Goal: Information Seeking & Learning: Learn about a topic

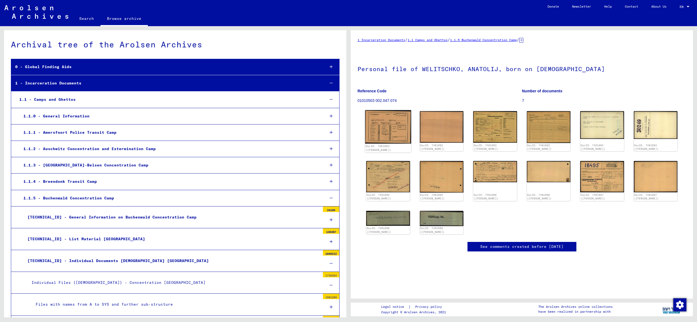
scroll to position [0, 0]
click at [398, 125] on img at bounding box center [388, 127] width 46 height 34
click at [395, 125] on img at bounding box center [388, 127] width 46 height 34
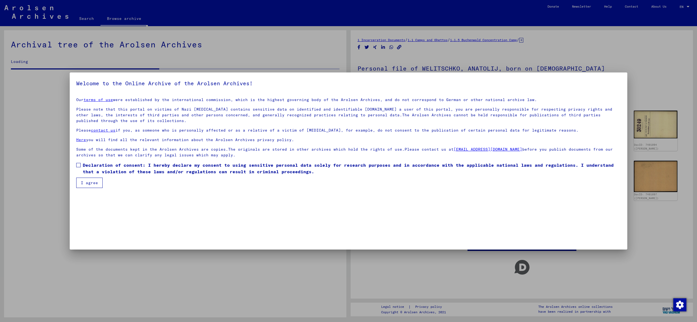
click at [94, 171] on span "Declaration of consent: I hereby declare my consent to using sensitive personal…" at bounding box center [352, 168] width 538 height 13
click at [93, 185] on button "I agree" at bounding box center [89, 183] width 26 height 10
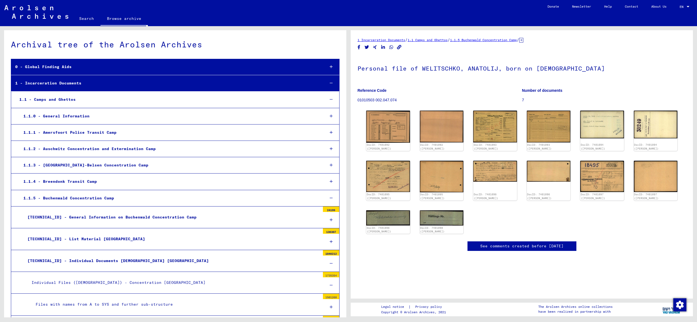
scroll to position [3086, 0]
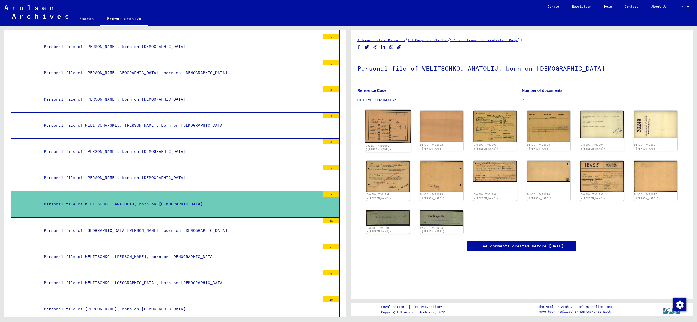
click at [395, 122] on img at bounding box center [388, 127] width 46 height 34
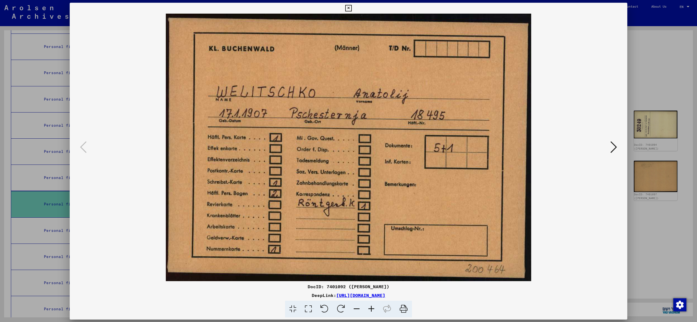
click at [395, 122] on img at bounding box center [348, 148] width 521 height 268
click at [611, 144] on icon at bounding box center [614, 146] width 7 height 13
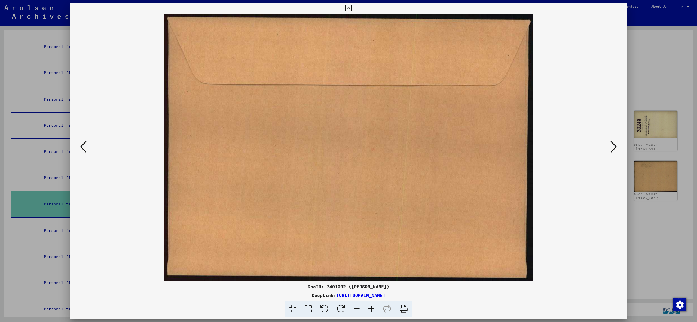
click at [611, 143] on icon at bounding box center [614, 146] width 7 height 13
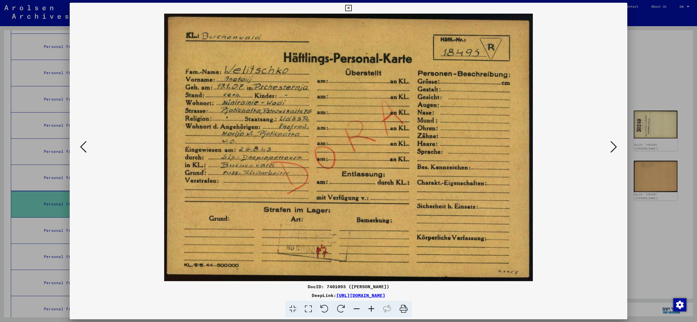
click at [611, 143] on icon at bounding box center [614, 146] width 7 height 13
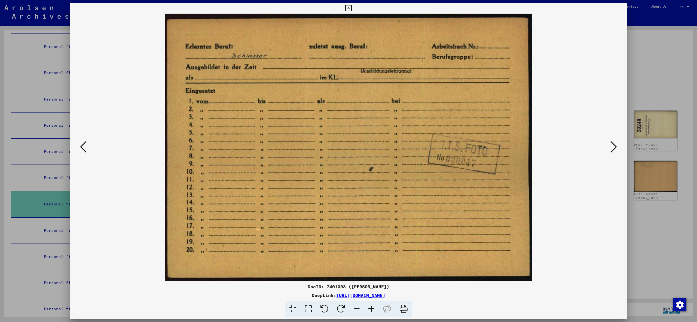
click at [611, 143] on icon at bounding box center [614, 146] width 7 height 13
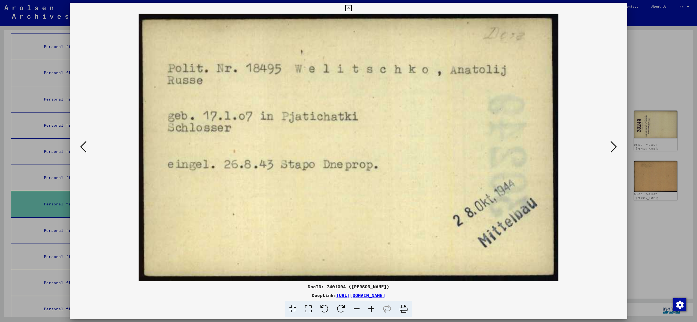
click at [611, 143] on icon at bounding box center [614, 146] width 7 height 13
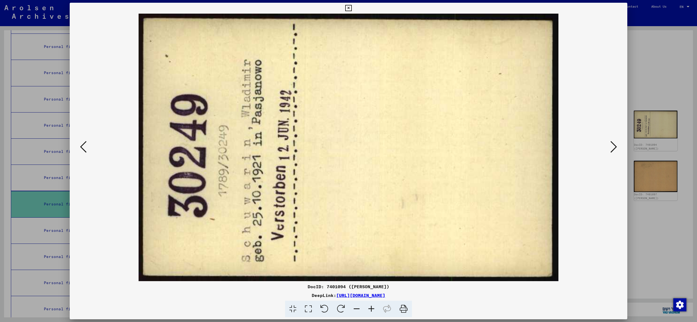
click at [621, 148] on div at bounding box center [349, 148] width 558 height 268
click at [615, 146] on icon at bounding box center [614, 146] width 7 height 13
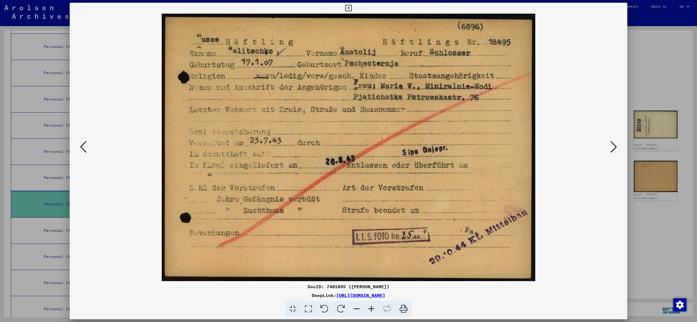
click at [613, 146] on icon at bounding box center [614, 146] width 7 height 13
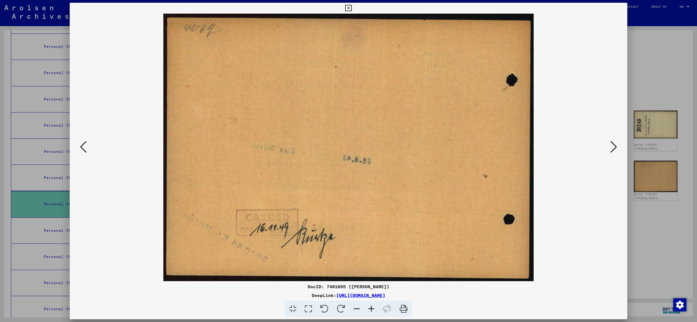
click at [614, 144] on icon at bounding box center [614, 146] width 7 height 13
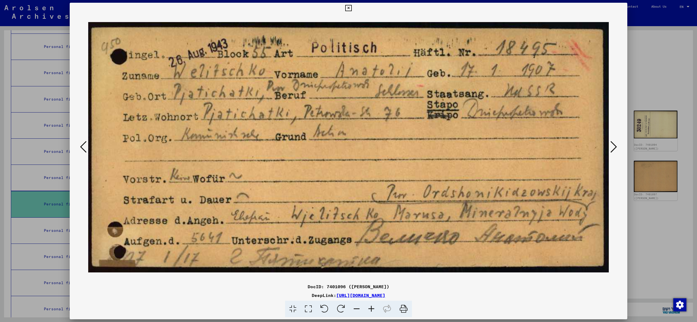
click at [614, 144] on icon at bounding box center [614, 146] width 7 height 13
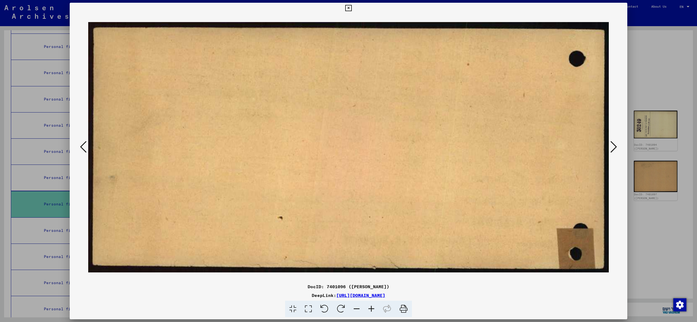
click at [614, 144] on icon at bounding box center [614, 146] width 7 height 13
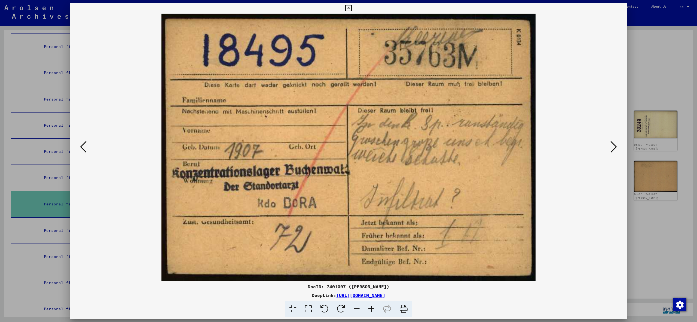
click at [614, 144] on icon at bounding box center [614, 146] width 7 height 13
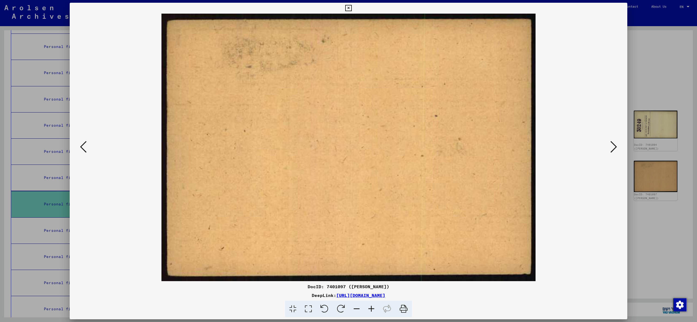
click at [614, 144] on icon at bounding box center [614, 146] width 7 height 13
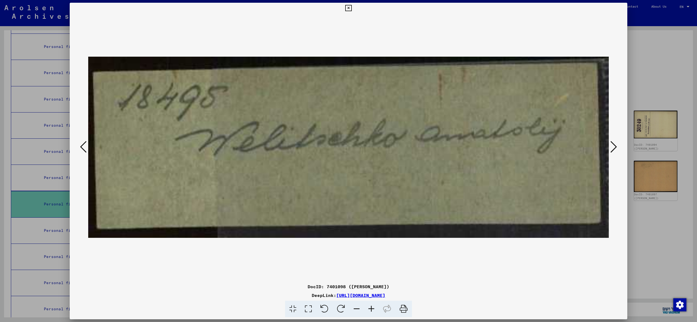
click at [614, 144] on icon at bounding box center [614, 146] width 7 height 13
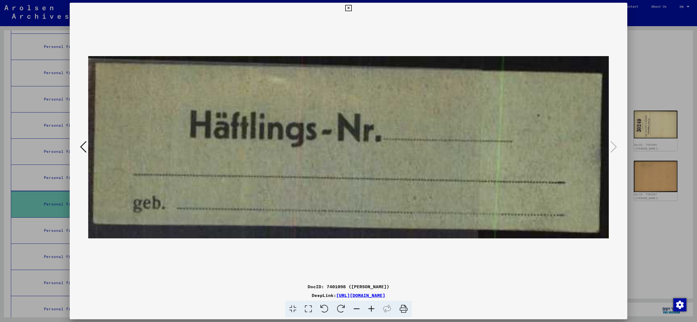
click at [657, 42] on div at bounding box center [348, 161] width 697 height 322
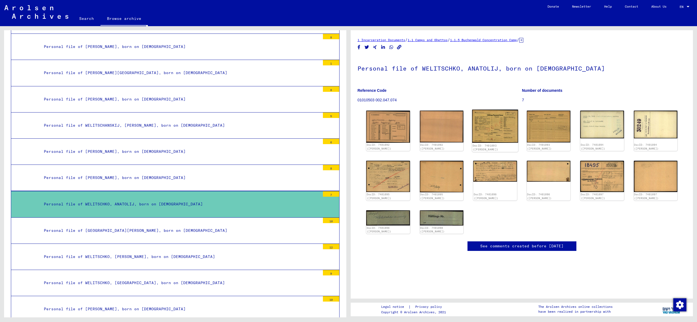
click at [507, 128] on img at bounding box center [495, 126] width 46 height 33
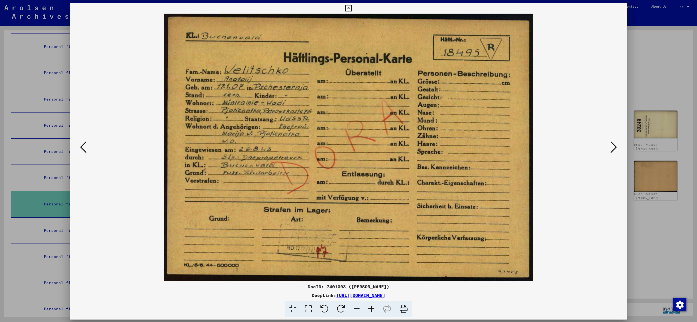
click at [507, 128] on img at bounding box center [348, 148] width 521 height 268
click at [657, 54] on div at bounding box center [348, 161] width 697 height 322
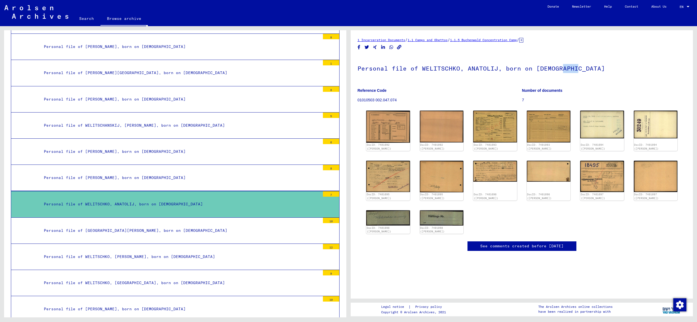
drag, startPoint x: 580, startPoint y: 66, endPoint x: 560, endPoint y: 66, distance: 20.2
click at [560, 66] on h1 "Personal file of WELITSCHKO, ANATOLIJ, born on [DEMOGRAPHIC_DATA]" at bounding box center [522, 68] width 329 height 24
copy h1 "1907"
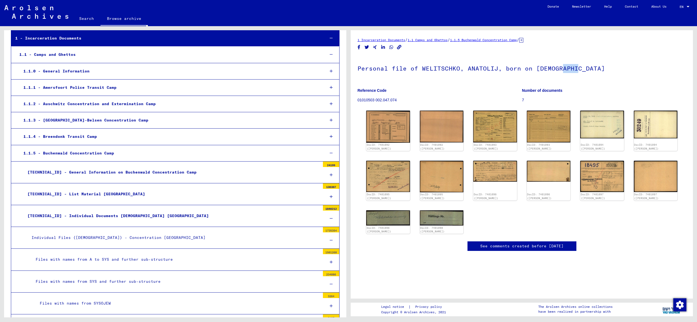
scroll to position [52, 0]
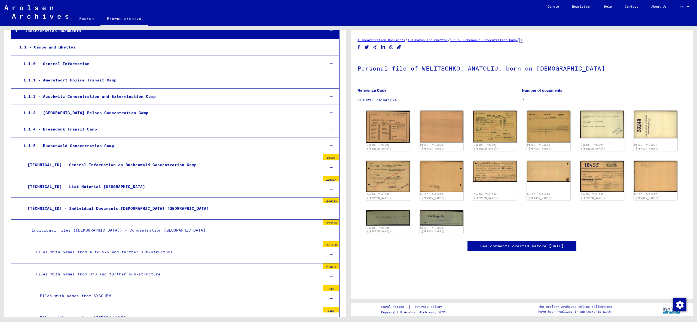
click at [94, 252] on div "Files with names from A to SYS and further sub-structure" at bounding box center [176, 252] width 289 height 11
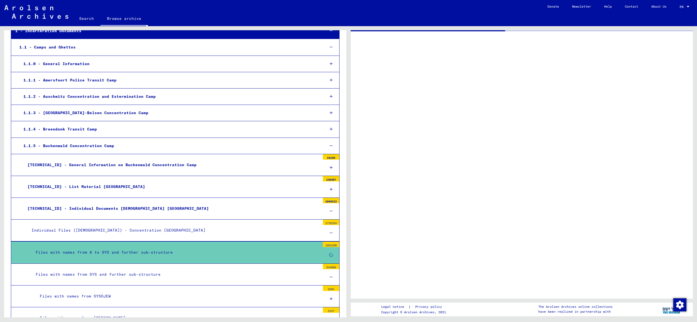
click at [96, 252] on div "Files with names from A to SYS and further sub-structure" at bounding box center [176, 252] width 289 height 11
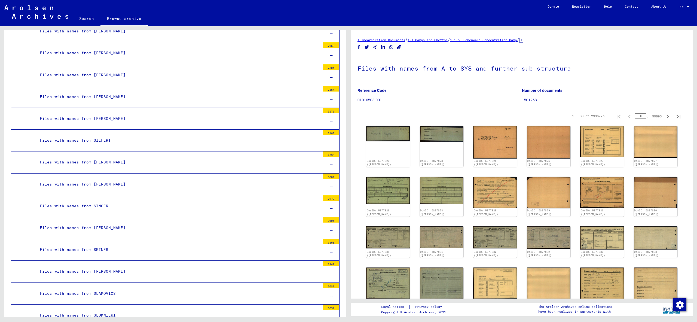
scroll to position [10410, 0]
click at [149, 266] on div "Files with names from SLAMOVICS" at bounding box center [178, 271] width 285 height 11
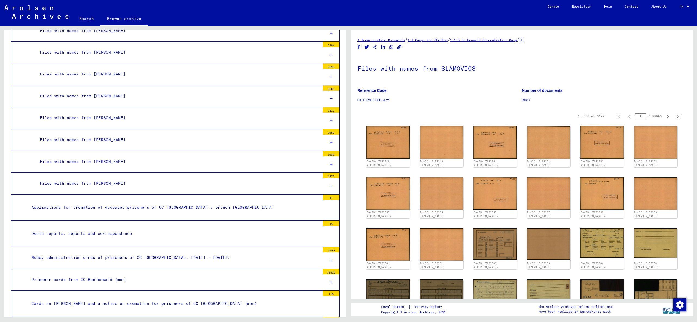
scroll to position [49637, 0]
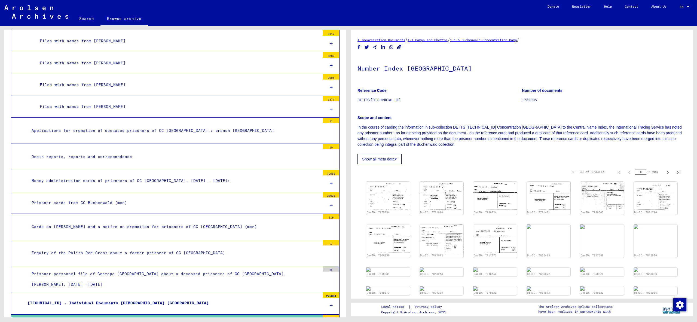
scroll to position [49925, 0]
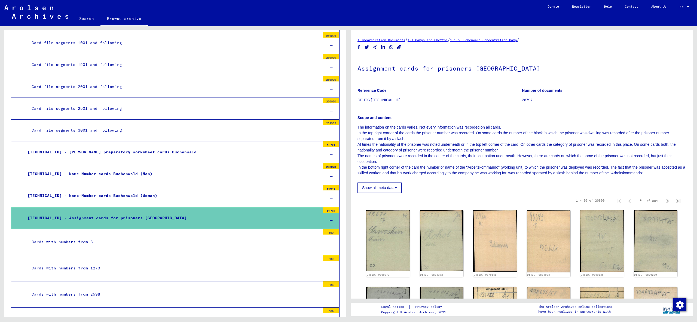
scroll to position [50248, 0]
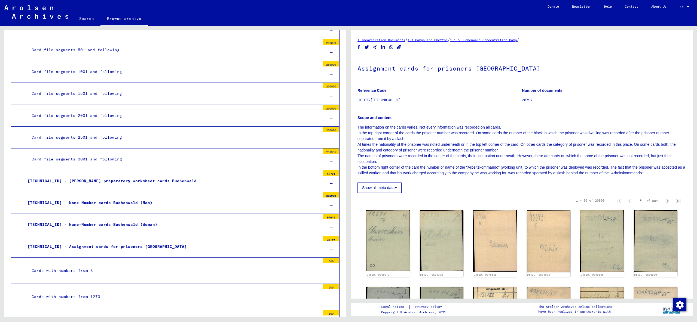
scroll to position [50248, 0]
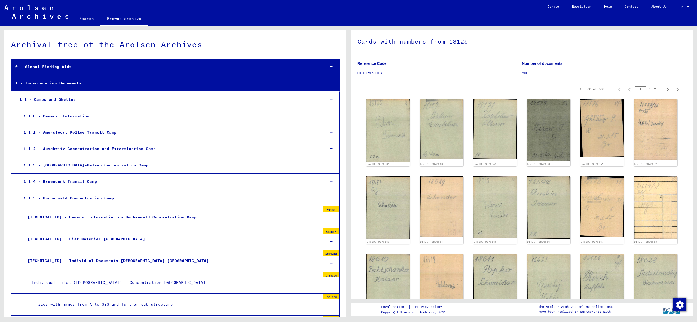
click at [50, 196] on div "1.1.5 - Buchenwald Concentration Camp" at bounding box center [169, 198] width 301 height 11
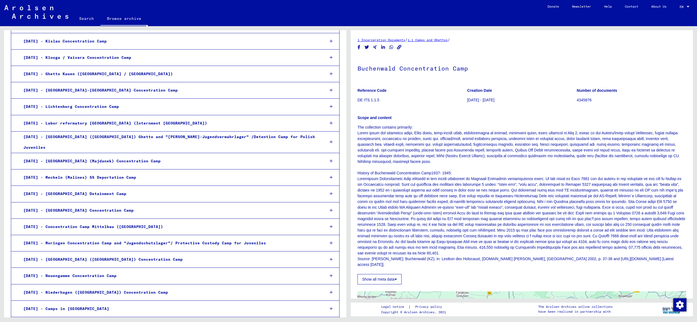
scroll to position [339, 0]
click at [82, 220] on div "[DATE] - Concentration Camp Mittelbau ([GEOGRAPHIC_DATA])" at bounding box center [169, 225] width 301 height 11
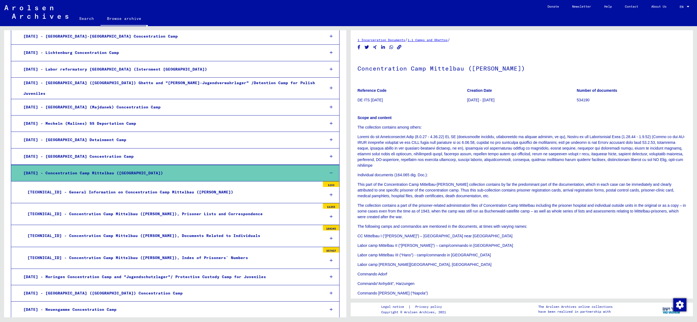
scroll to position [392, 0]
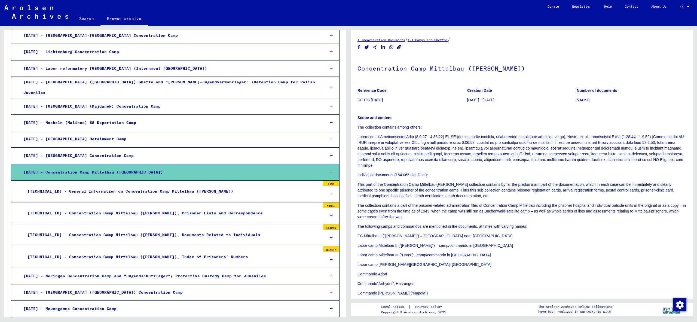
click at [144, 230] on div "[TECHNICAL_ID] - Concentration Camp Mittelbau ([PERSON_NAME]), Documents Relate…" at bounding box center [171, 235] width 297 height 11
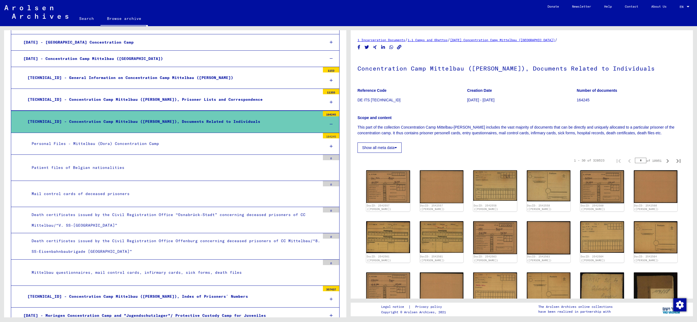
scroll to position [506, 0]
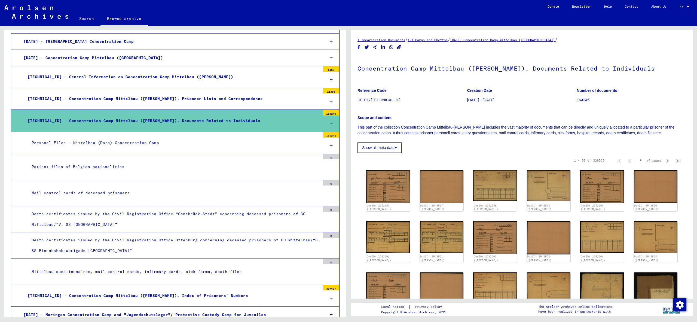
click at [124, 266] on div "Mittelbau questionnaires, mail control cards, infirmary cards, sick forms, deat…" at bounding box center [174, 271] width 293 height 11
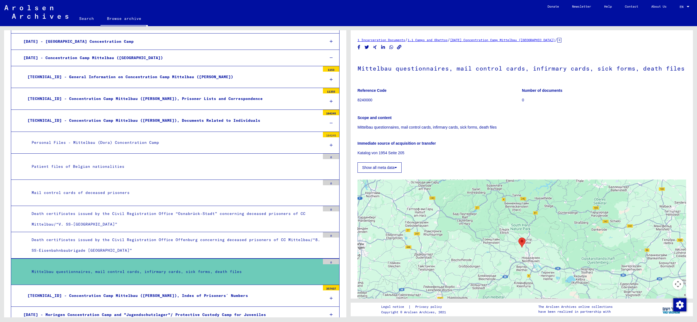
click at [169, 137] on div "Personal Files - Mittelbau (Dora) Concentration Camp" at bounding box center [174, 142] width 293 height 11
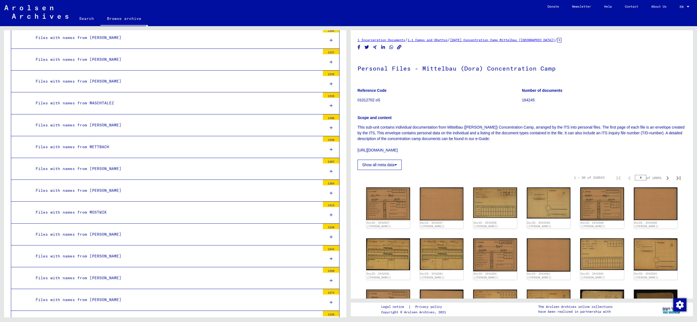
scroll to position [1969, 0]
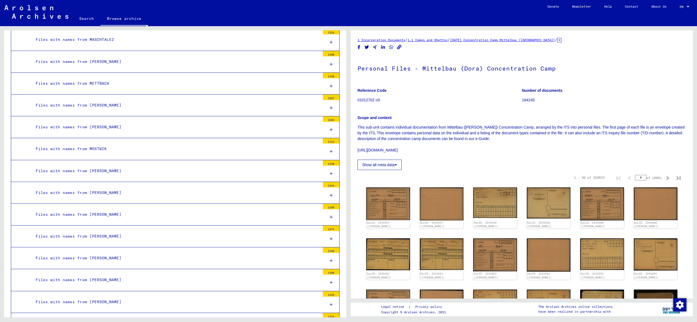
click at [128, 231] on div "Files with names from [PERSON_NAME]" at bounding box center [176, 236] width 289 height 11
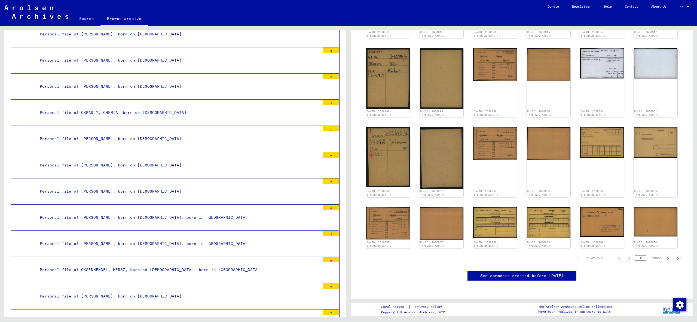
scroll to position [2301, 0]
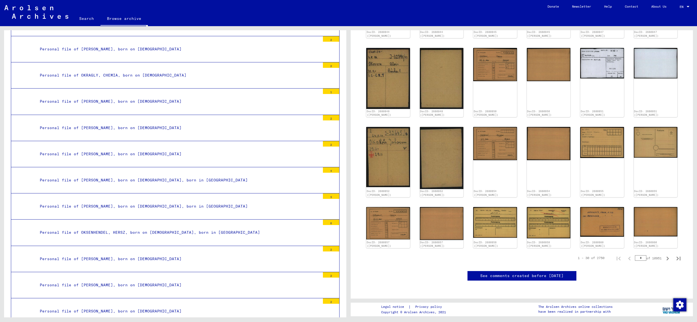
click at [199, 246] on mat-tree-node "Personal file of [PERSON_NAME], born on [DEMOGRAPHIC_DATA] 2" at bounding box center [175, 259] width 329 height 26
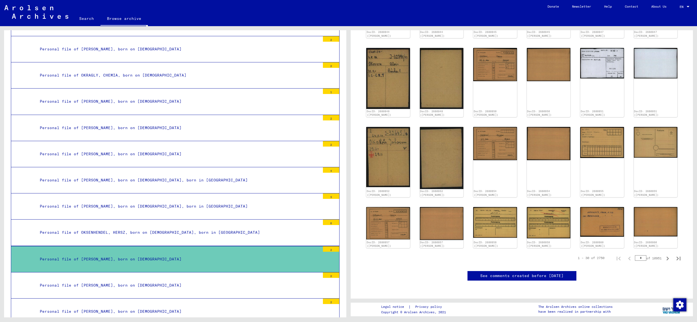
scroll to position [186, 0]
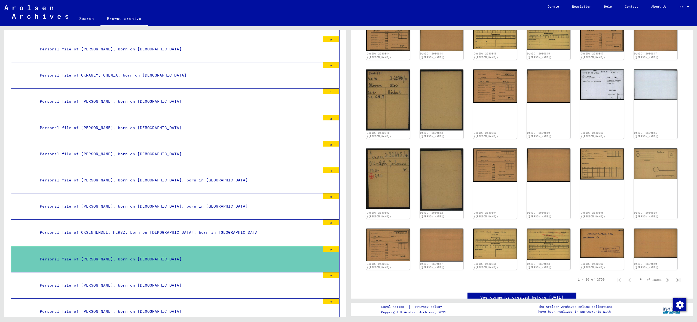
click at [302, 254] on div "Personal file of [PERSON_NAME], born on [DEMOGRAPHIC_DATA]" at bounding box center [178, 259] width 285 height 11
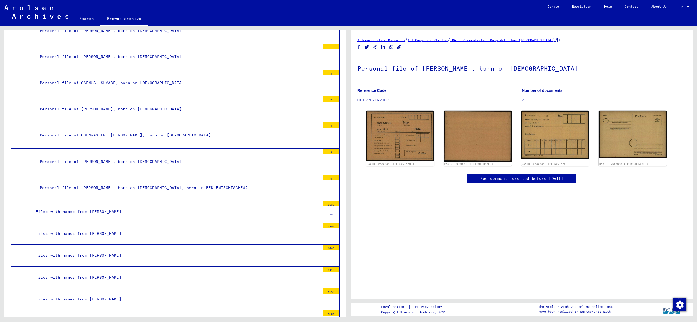
scroll to position [14965, 0]
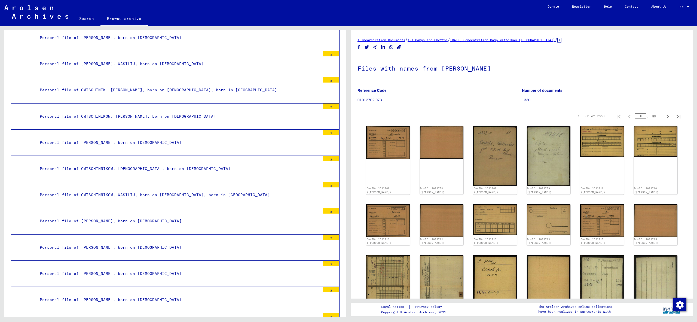
scroll to position [21456, 0]
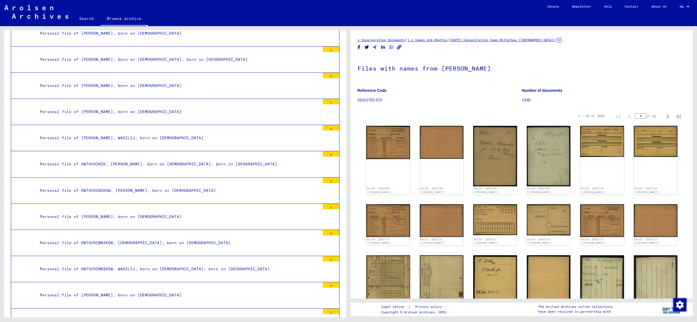
click at [107, 316] on div "Personal file of [PERSON_NAME], born on [DEMOGRAPHIC_DATA]" at bounding box center [178, 321] width 285 height 11
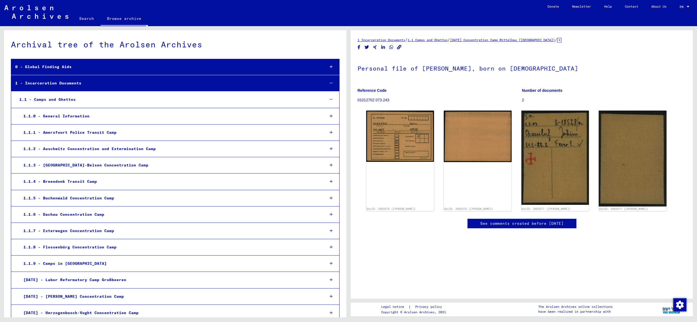
scroll to position [0, 0]
drag, startPoint x: 80, startPoint y: 19, endPoint x: 177, endPoint y: 5, distance: 98.2
click at [80, 19] on link "Search" at bounding box center [87, 18] width 28 height 13
